Goal: Task Accomplishment & Management: Use online tool/utility

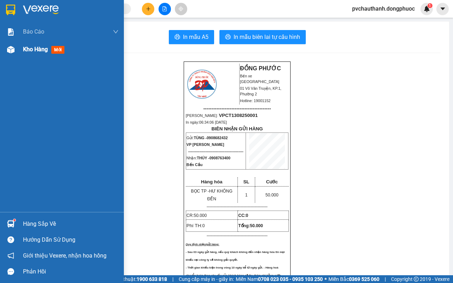
click at [41, 46] on span "Kho hàng" at bounding box center [35, 49] width 25 height 7
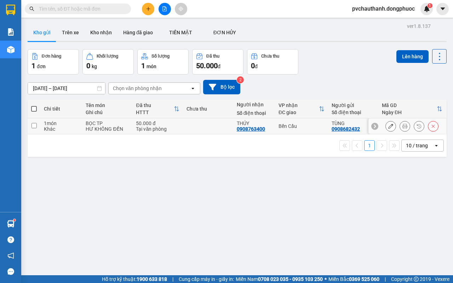
click at [132, 123] on td "50.000 đ Tại văn phòng" at bounding box center [157, 126] width 50 height 16
checkbox input "true"
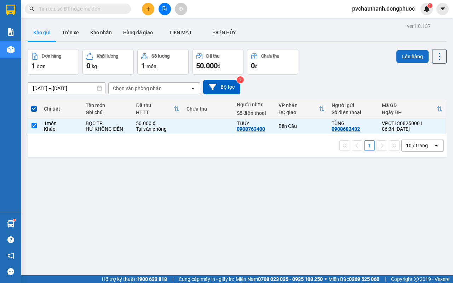
click at [400, 54] on button "Lên hàng" at bounding box center [412, 56] width 32 height 13
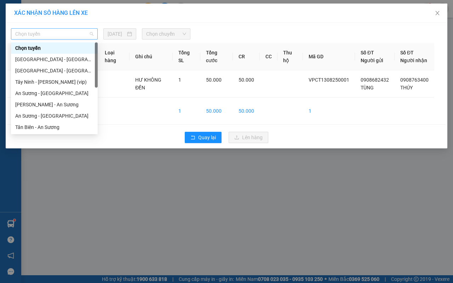
click at [55, 36] on span "Chọn tuyến" at bounding box center [54, 34] width 78 height 11
click at [39, 101] on div "[PERSON_NAME] - An Sương" at bounding box center [54, 105] width 78 height 8
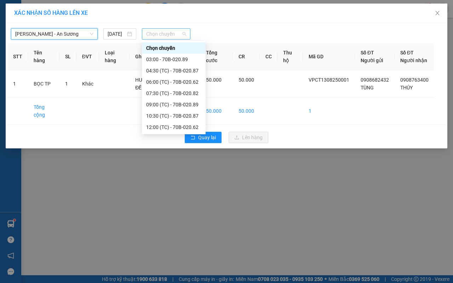
click at [170, 33] on span "Chọn chuyến" at bounding box center [166, 34] width 40 height 11
click at [177, 93] on div "07:30 (TC) - 70B-020.82" at bounding box center [173, 93] width 55 height 8
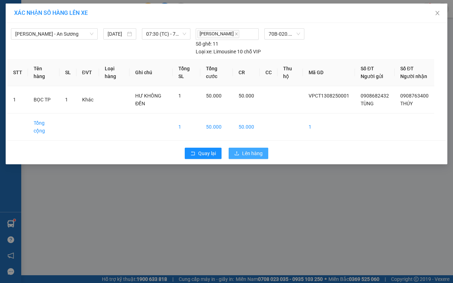
click at [257, 157] on span "Lên hàng" at bounding box center [252, 154] width 21 height 8
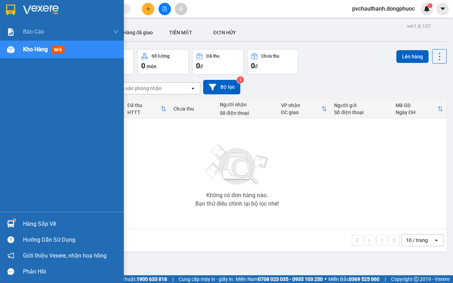
click at [50, 221] on div "Hàng sắp về" at bounding box center [70, 224] width 95 height 11
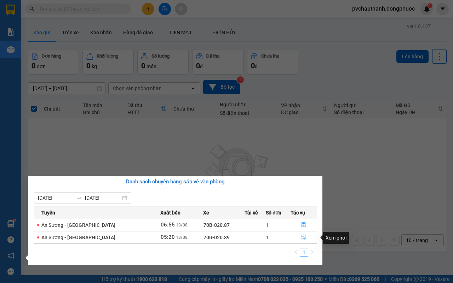
click at [300, 241] on button "button" at bounding box center [303, 237] width 25 height 11
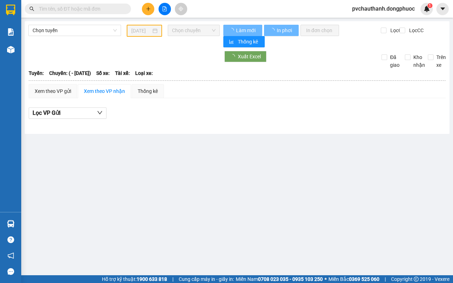
type input "[DATE]"
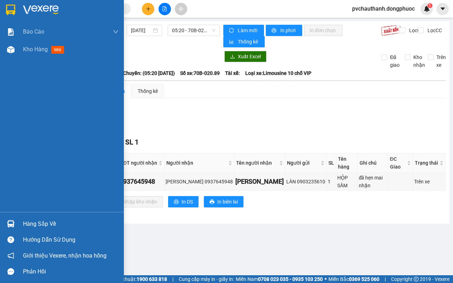
click at [54, 225] on div "Hàng sắp về" at bounding box center [70, 224] width 95 height 11
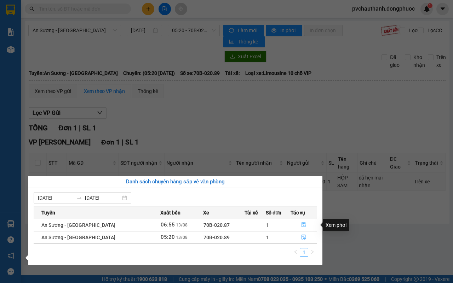
click at [303, 225] on icon "file-done" at bounding box center [303, 224] width 5 height 5
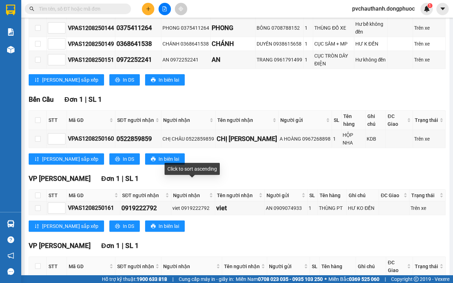
scroll to position [267, 0]
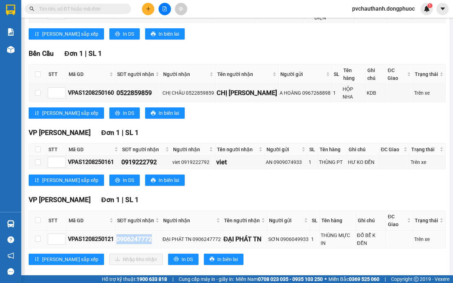
drag, startPoint x: 153, startPoint y: 229, endPoint x: 117, endPoint y: 230, distance: 36.1
click at [117, 234] on div "0906247772" at bounding box center [137, 239] width 43 height 10
copy div "0906247772"
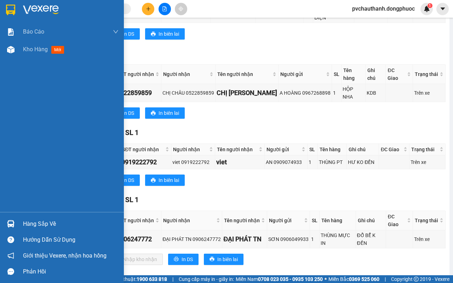
drag, startPoint x: 77, startPoint y: 1, endPoint x: 5, endPoint y: 59, distance: 92.3
click at [5, 59] on div "Báo cáo Mẫu 1: Báo cáo dòng tiền Mẫu 2: Doanh số tạo đơn theo Văn phòng, nhân v…" at bounding box center [62, 117] width 124 height 189
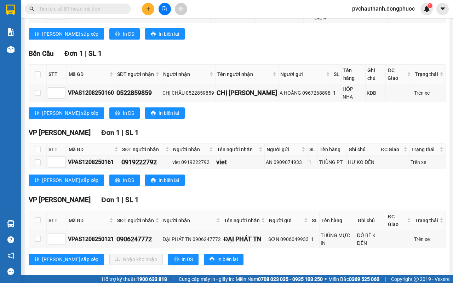
paste input "0906247772"
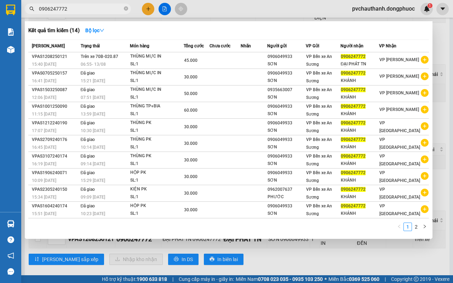
type input "0906247772"
click at [331, 243] on div at bounding box center [226, 141] width 453 height 283
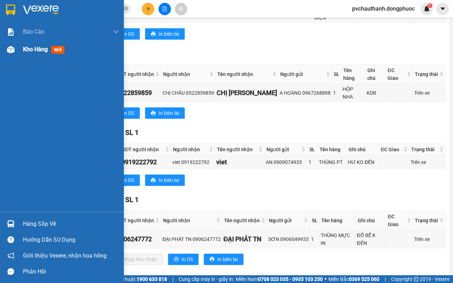
click at [36, 51] on span "Kho hàng" at bounding box center [35, 49] width 25 height 7
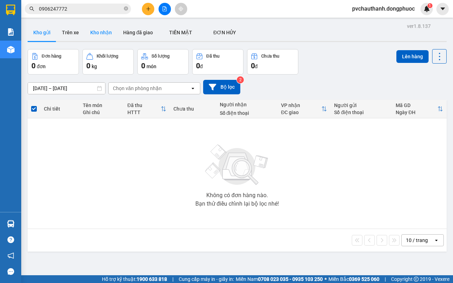
drag, startPoint x: 99, startPoint y: 28, endPoint x: 99, endPoint y: 33, distance: 5.0
click at [100, 28] on button "Kho nhận" at bounding box center [101, 32] width 33 height 17
